Goal: Information Seeking & Learning: Learn about a topic

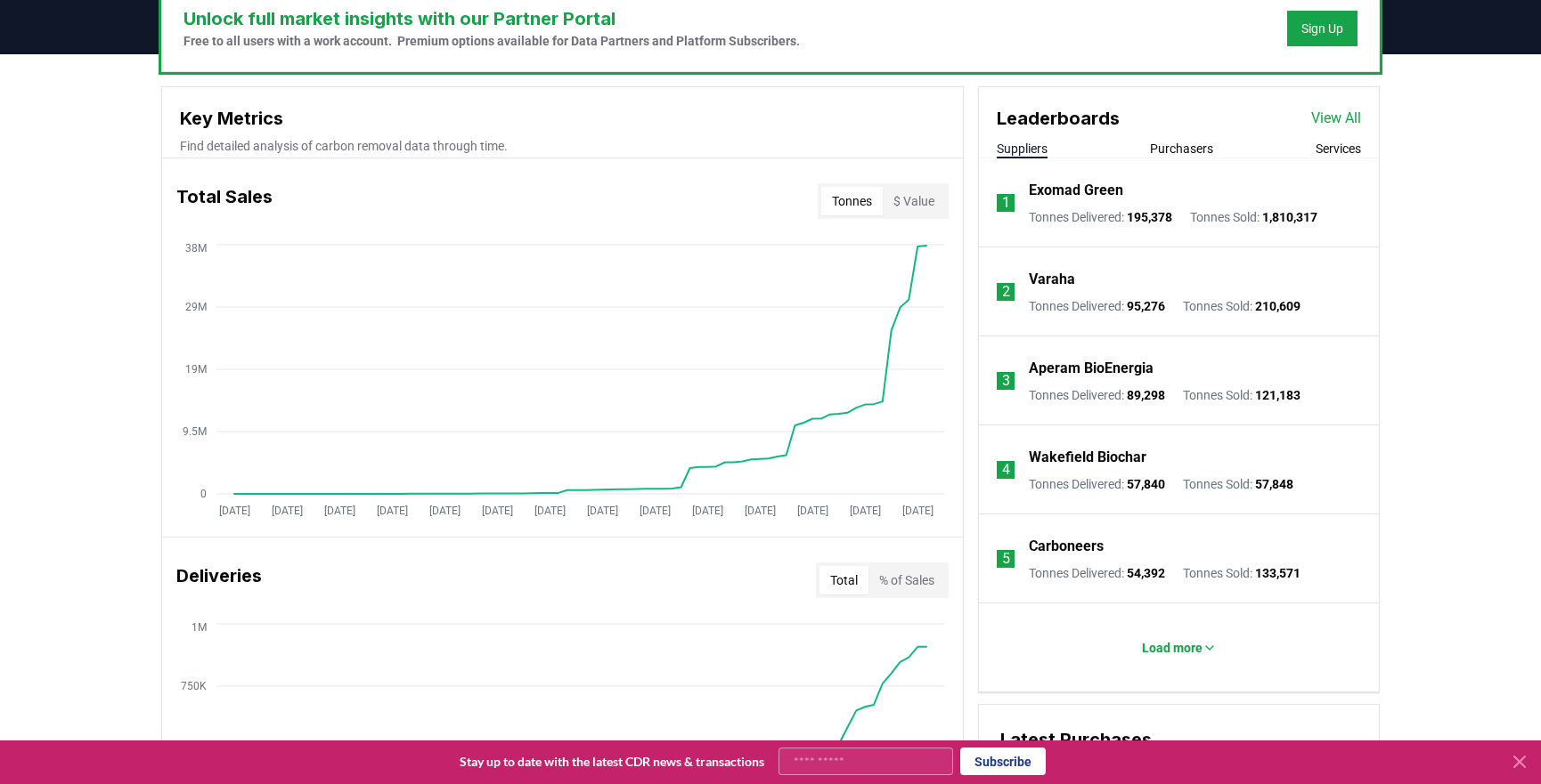
scroll to position [566, 0]
click at [110, 358] on div "Unlock full market insights with our Partner Portal Free to all users with a wo…" at bounding box center [770, 759] width 1541 height 1407
click at [7, 358] on div "Unlock full market insights with our Partner Portal Free to all users with a wo…" at bounding box center [770, 759] width 1541 height 1407
click at [925, 258] on icon "[DATE] [DATE] [DATE] [DATE] [DATE] [DATE] [DATE] [DATE] [DATE] [DATE] [DATE] [D…" at bounding box center [555, 383] width 786 height 285
click at [909, 275] on icon "[DATE] [DATE] [DATE] [DATE] [DATE] [DATE] [DATE] [DATE] [DATE] [DATE] [DATE] [D…" at bounding box center [555, 383] width 786 height 285
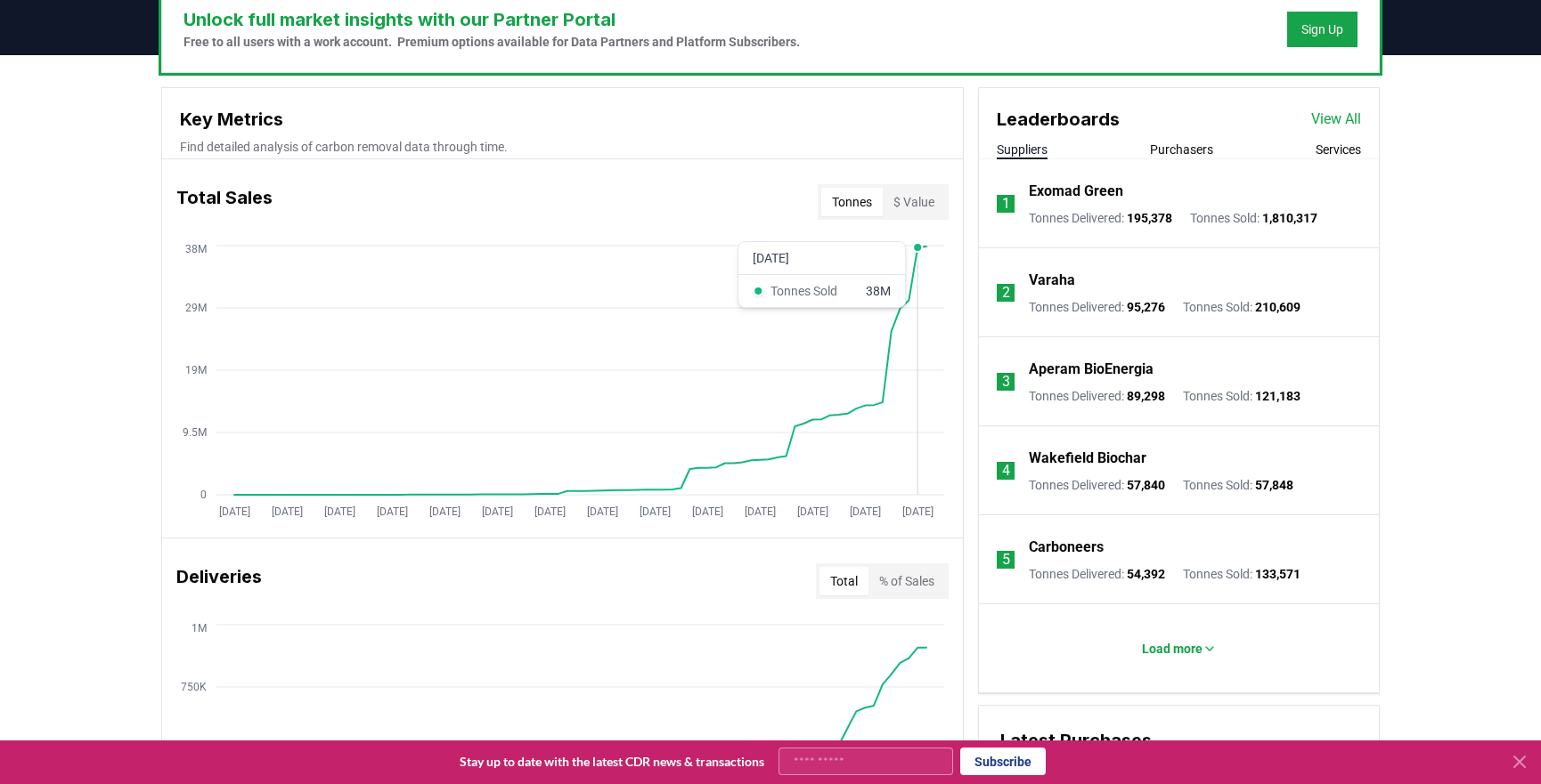
click at [917, 249] on circle at bounding box center [917, 247] width 9 height 9
drag, startPoint x: 926, startPoint y: 245, endPoint x: 1398, endPoint y: 596, distance: 588.2
click at [1398, 596] on div "Unlock full market insights with our Partner Portal Free to all users with a wo…" at bounding box center [770, 759] width 1541 height 1407
click at [925, 243] on icon "[DATE] [DATE] [DATE] [DATE] [DATE] [DATE] [DATE] [DATE] [DATE] [DATE] [DATE] [D…" at bounding box center [555, 383] width 786 height 285
click at [927, 249] on circle at bounding box center [926, 246] width 9 height 9
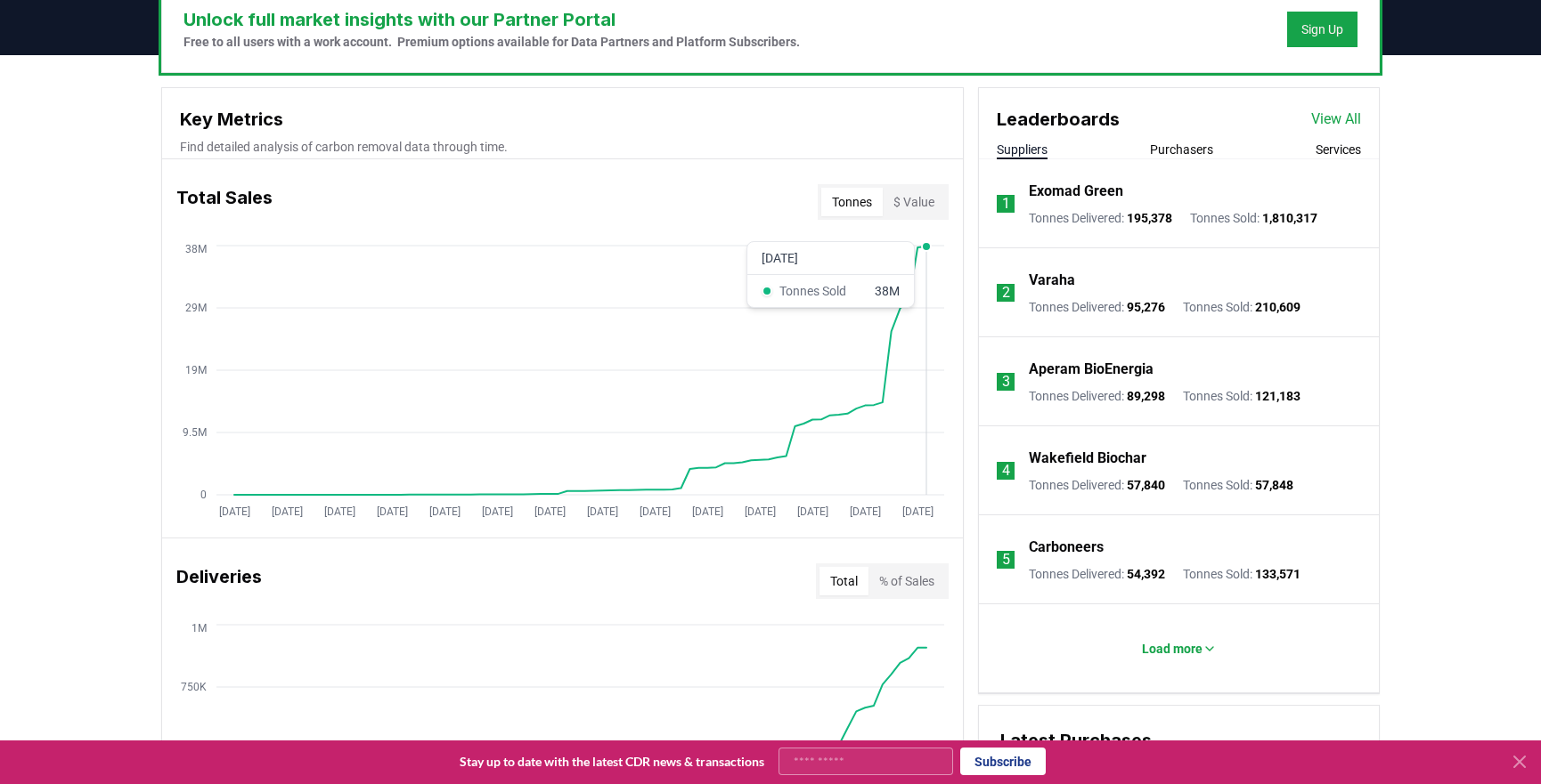
click at [927, 249] on circle at bounding box center [926, 246] width 9 height 9
click at [921, 248] on circle at bounding box center [917, 247] width 9 height 9
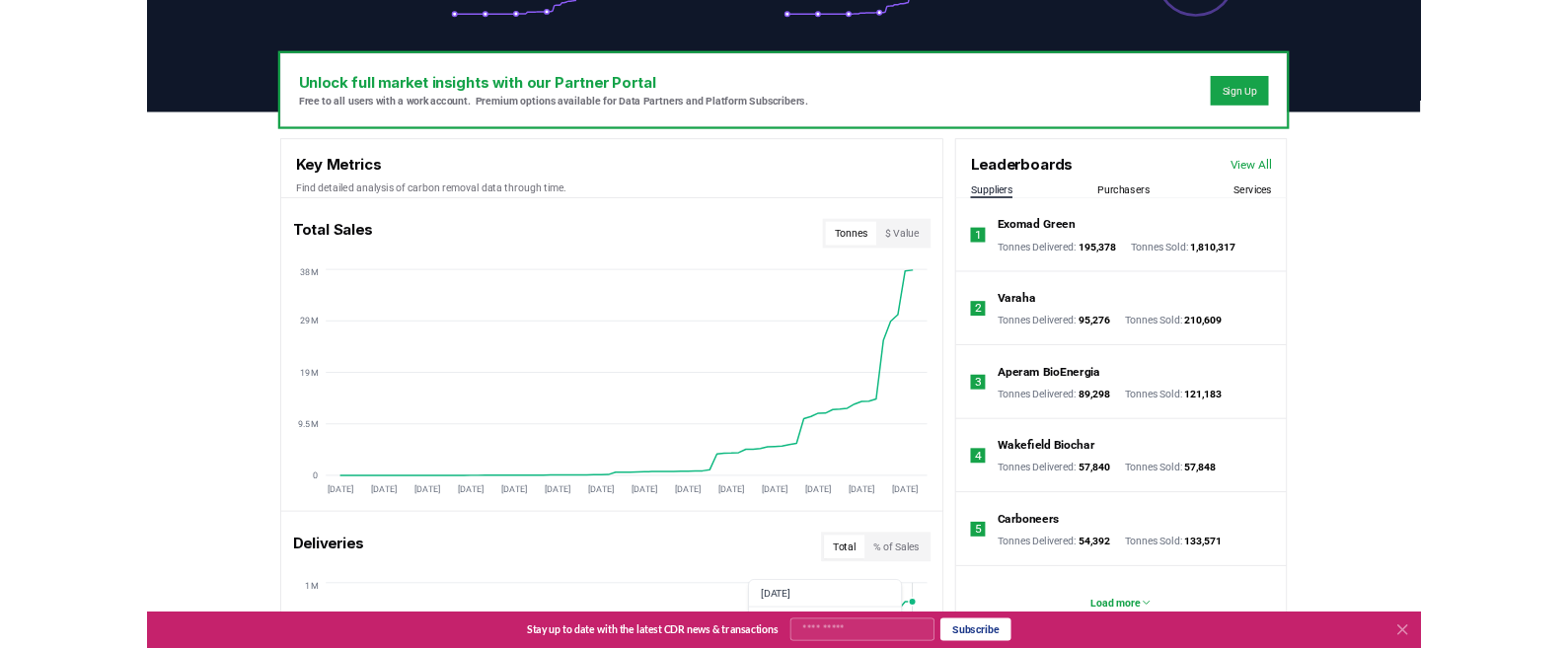
scroll to position [538, 0]
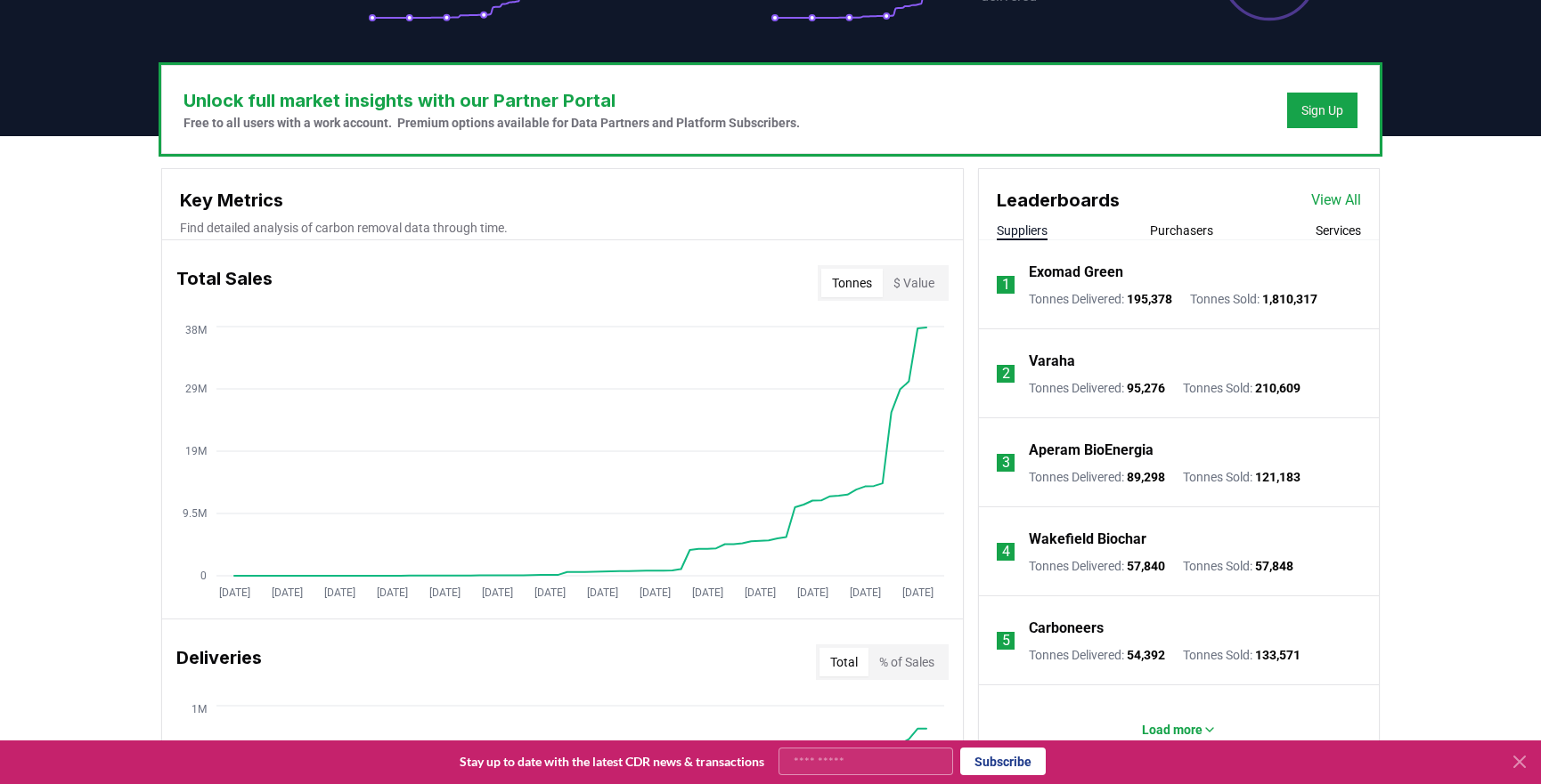
click at [691, 552] on icon "[DATE] [DATE] [DATE] [DATE] [DATE] [DATE] [DATE] [DATE] [DATE] [DATE] [DATE] [D…" at bounding box center [555, 465] width 786 height 285
click at [313, 487] on icon "[DATE] [DATE] [DATE] [DATE] [DATE] [DATE] [DATE] [DATE] [DATE] [DATE] [DATE] [D…" at bounding box center [555, 465] width 786 height 285
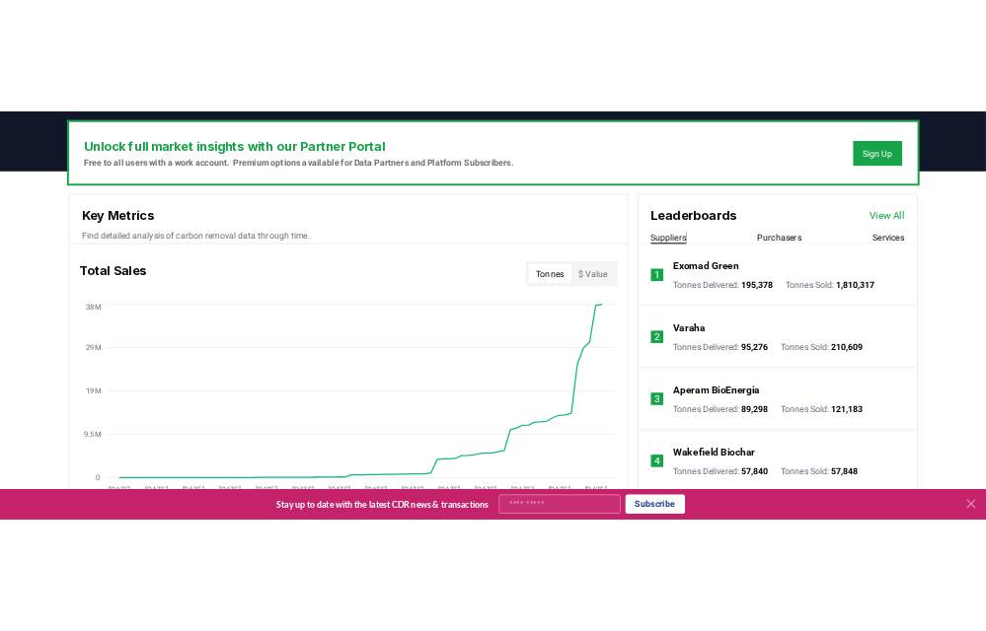
scroll to position [717, 0]
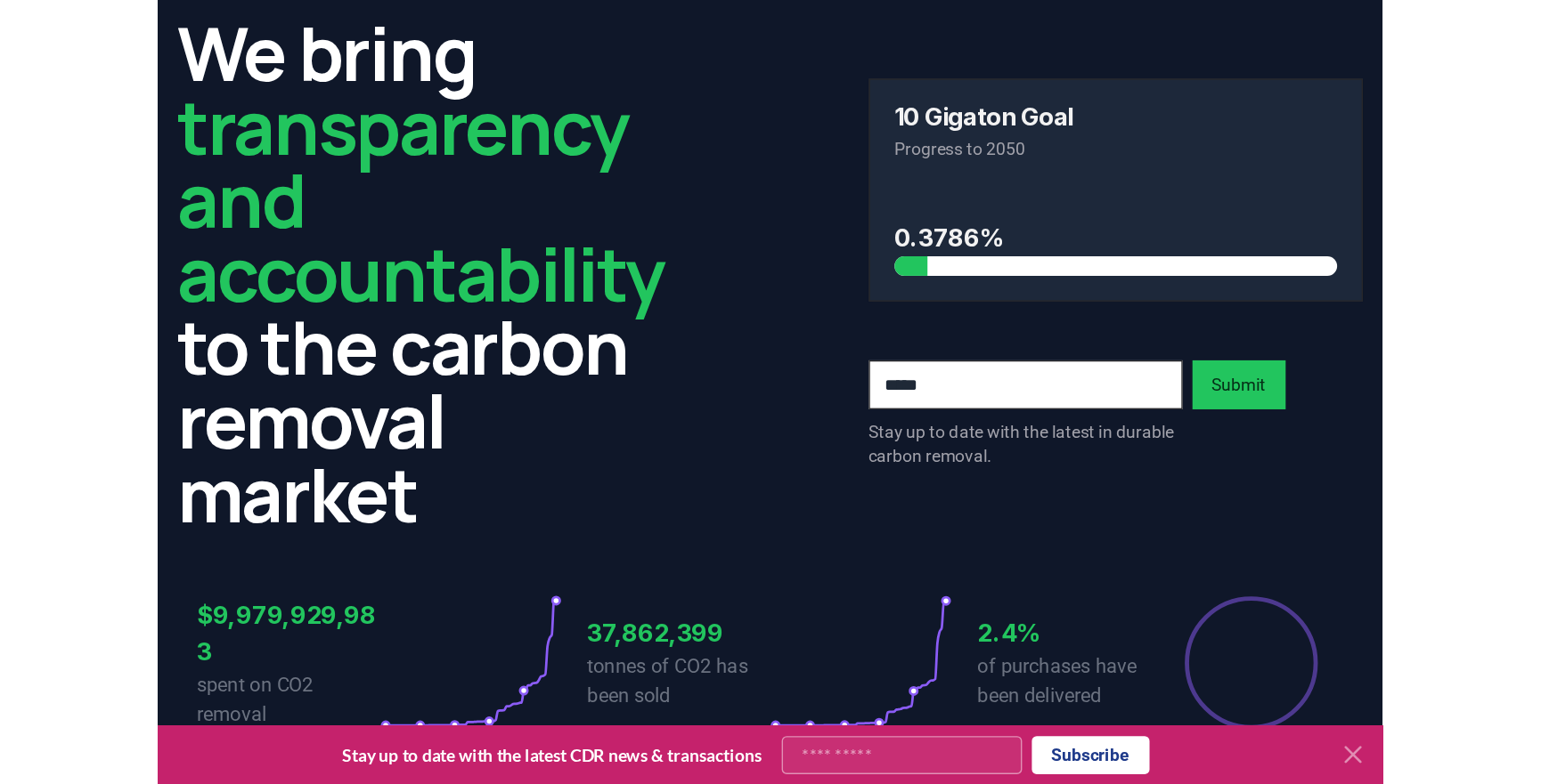
scroll to position [0, 0]
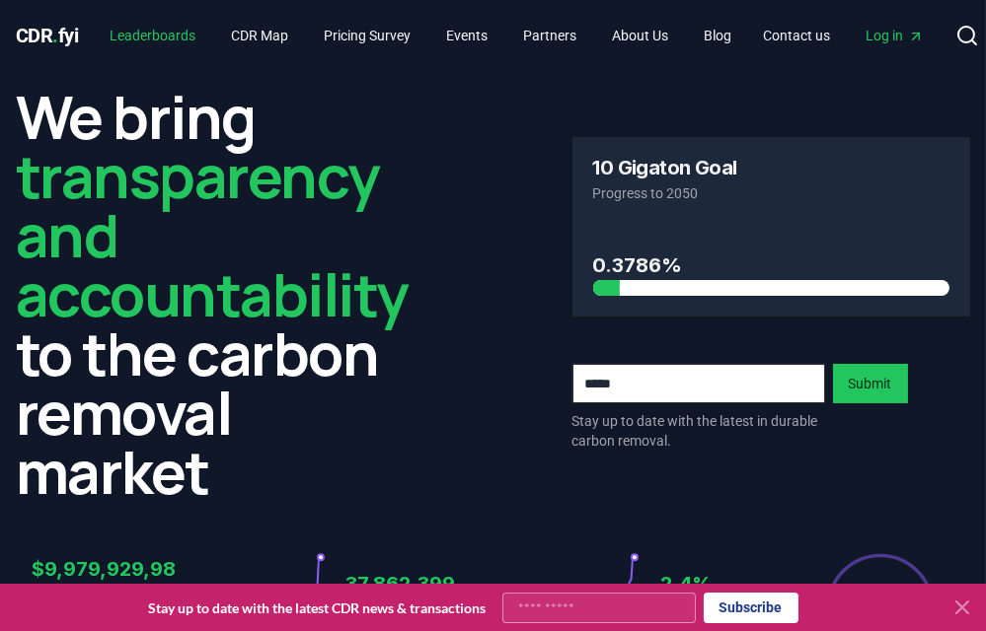
click at [189, 36] on link "Leaderboards" at bounding box center [153, 36] width 117 height 36
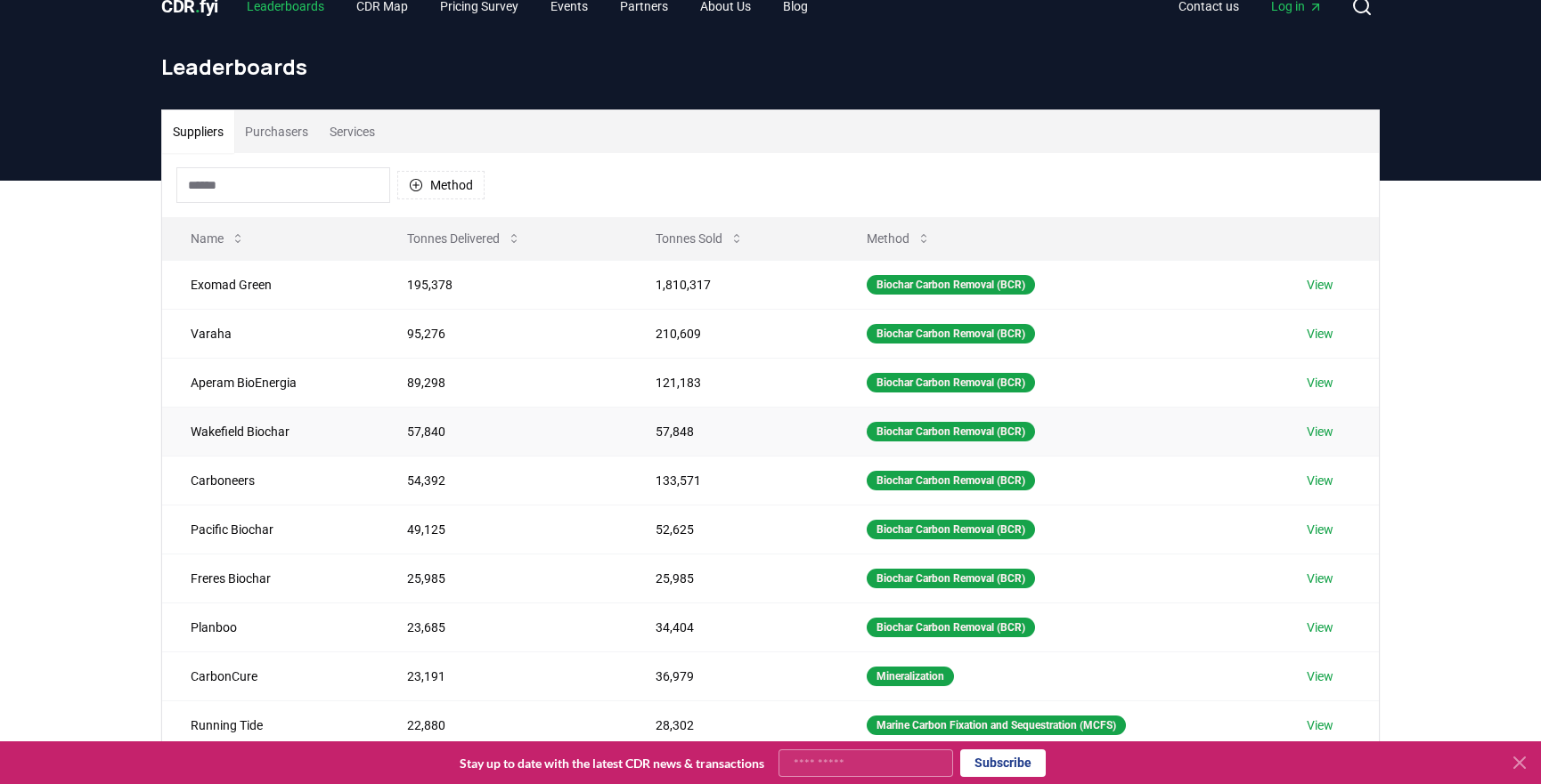
scroll to position [80, 0]
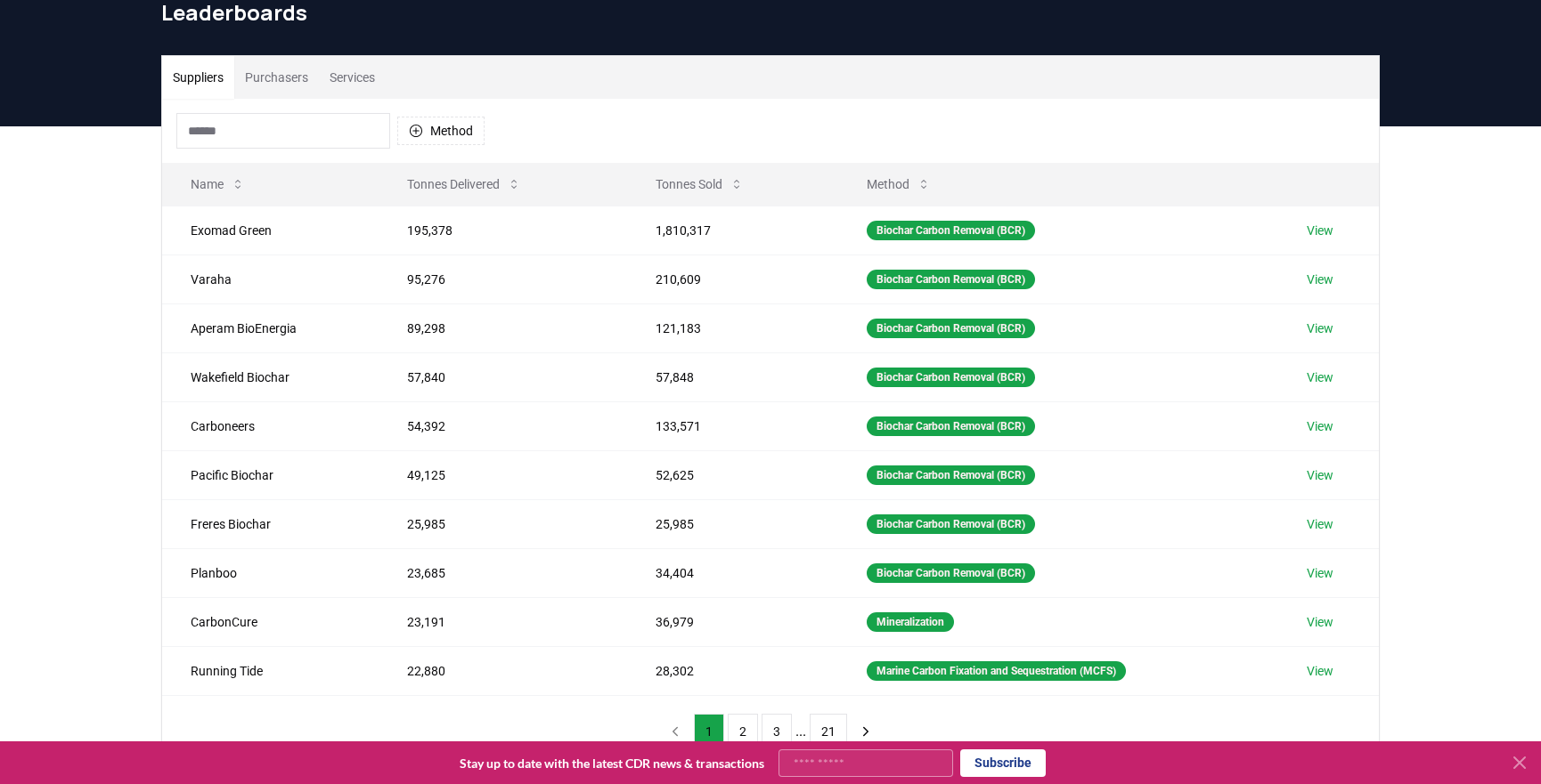
click at [276, 77] on button "Purchasers" at bounding box center [276, 77] width 85 height 42
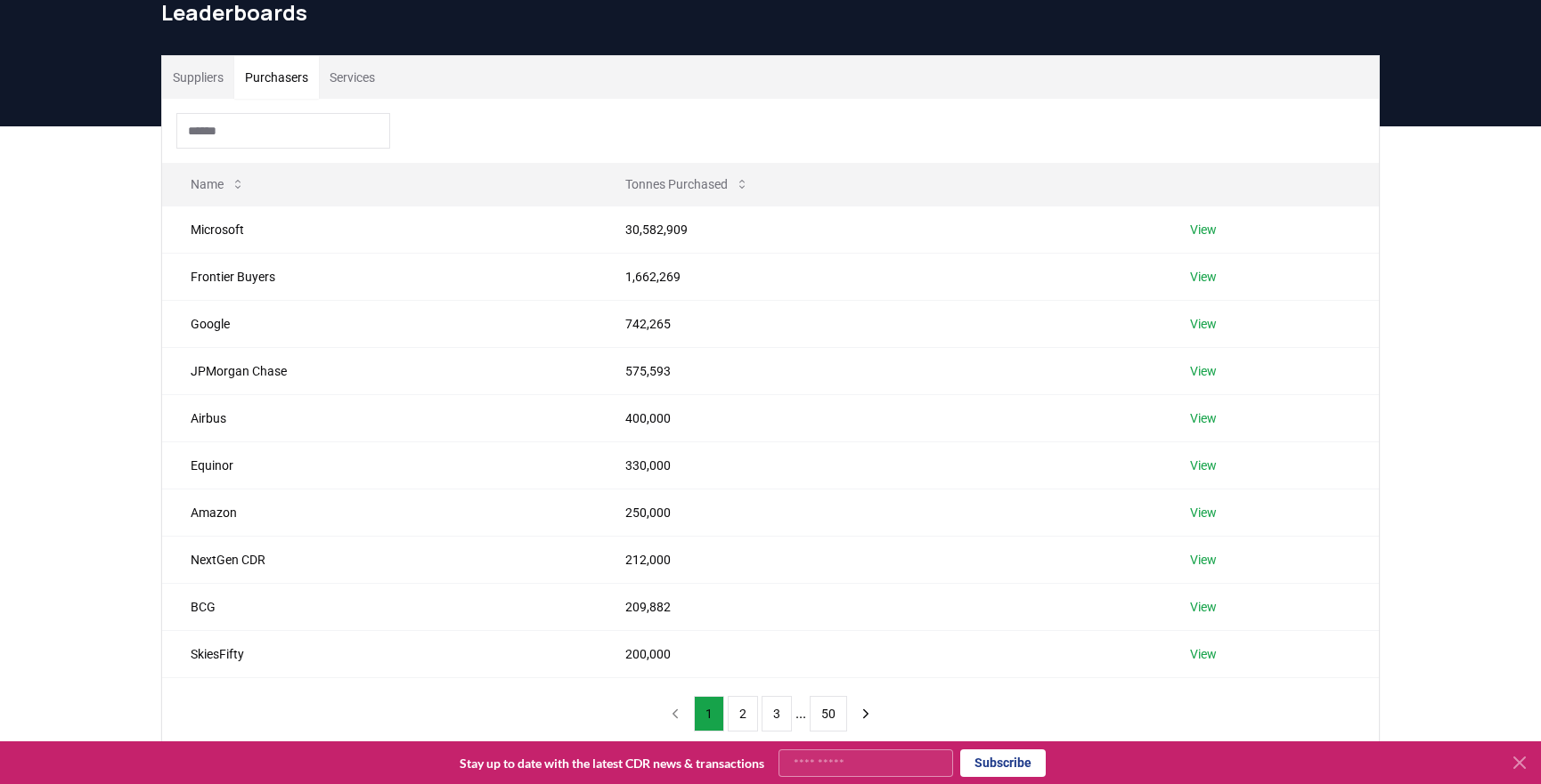
click at [214, 83] on button "Suppliers" at bounding box center [199, 77] width 72 height 42
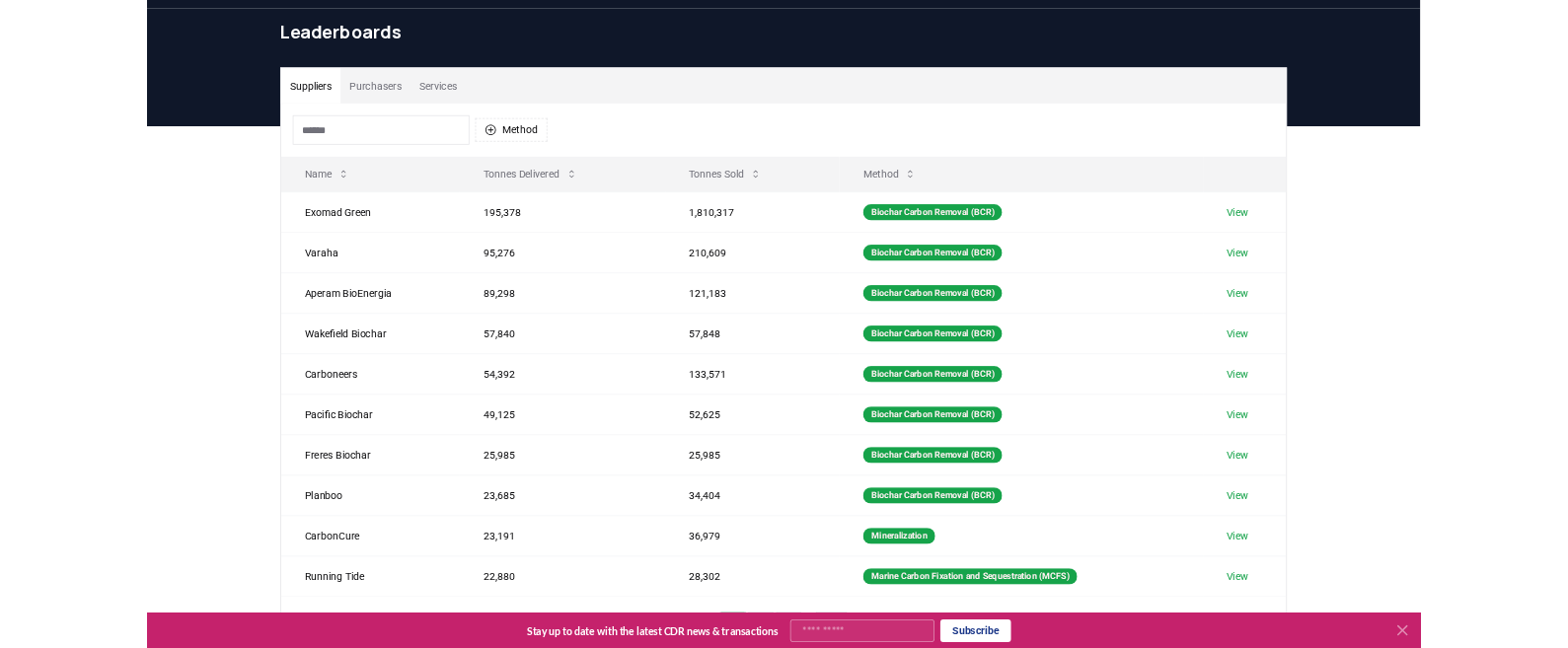
scroll to position [0, 0]
